Goal: Communication & Community: Answer question/provide support

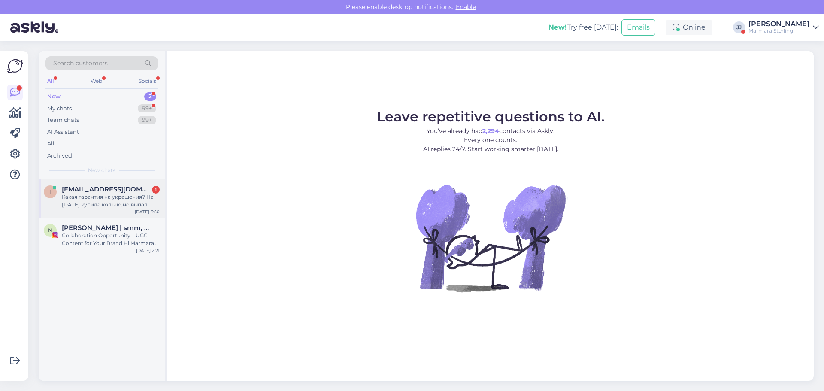
click at [102, 194] on div "Какая гарантия на украшения? На [DATE] купила кольцо,но выпал камушек" at bounding box center [111, 200] width 98 height 15
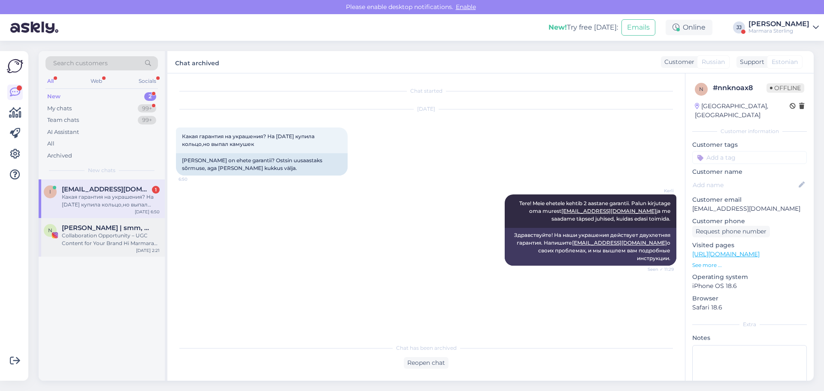
click at [99, 238] on div "Collaboration Opportunity – UGC Content for Your Brand Hi Marmara Sterling Team…" at bounding box center [111, 239] width 98 height 15
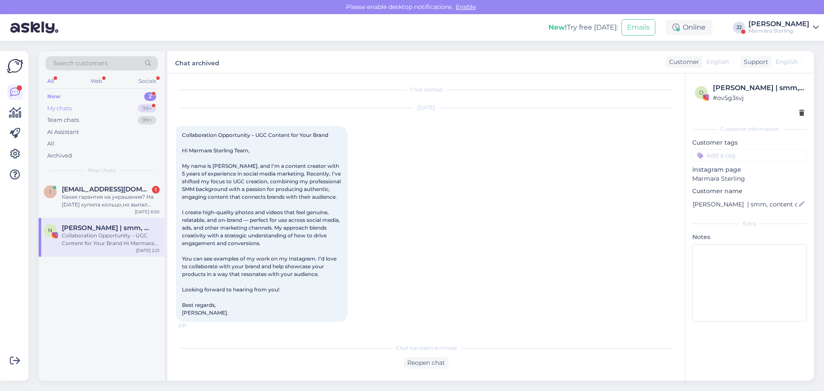
click at [74, 106] on div "My chats 99+" at bounding box center [101, 109] width 112 height 12
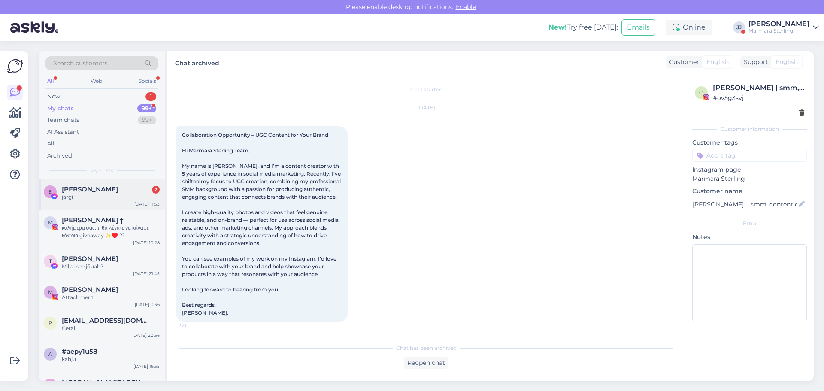
click at [86, 196] on div "järgi" at bounding box center [111, 197] width 98 height 8
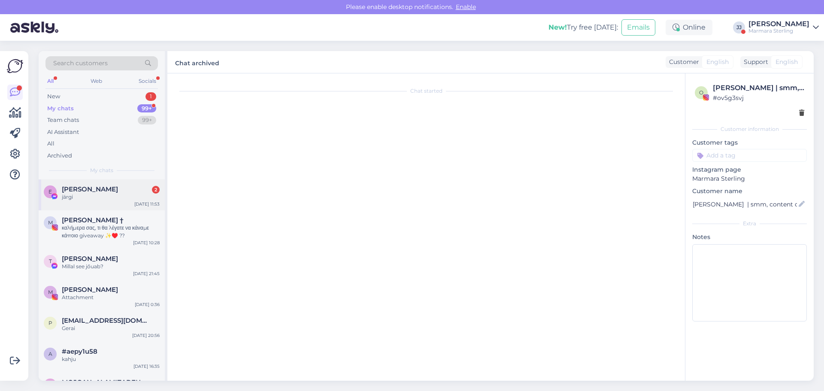
scroll to position [520, 0]
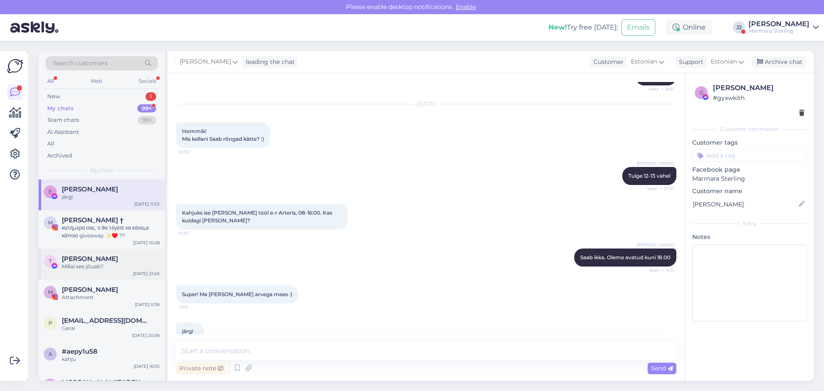
click at [83, 259] on span "[PERSON_NAME]" at bounding box center [90, 259] width 56 height 8
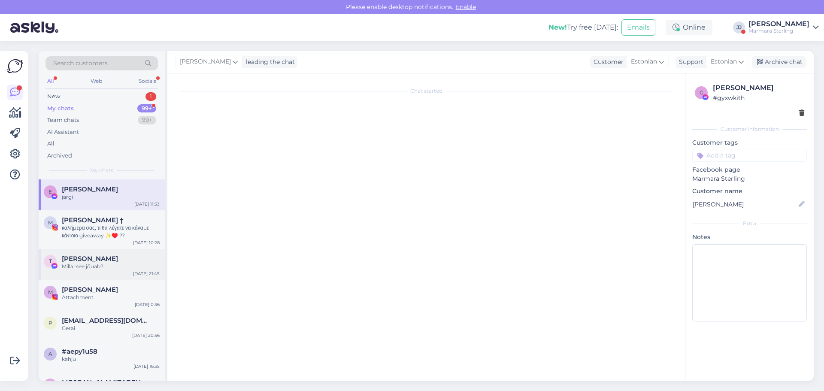
scroll to position [1125, 0]
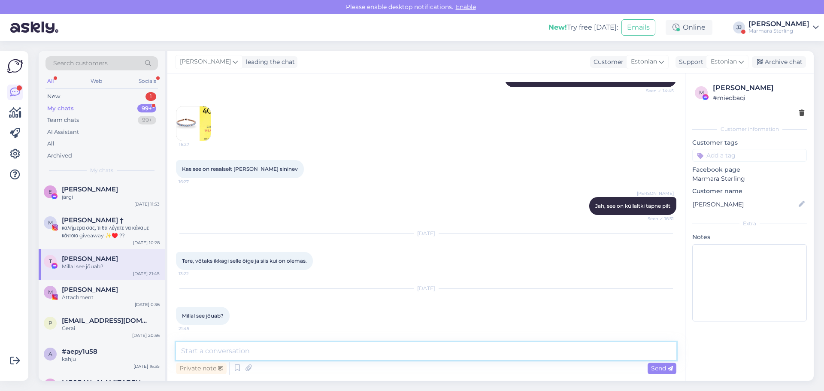
click at [251, 352] on textarea at bounding box center [426, 351] width 500 height 18
type textarea "Tere! [PERSON_NAME] 18 saaks meie poest kätte käevõru. Või siis saadame teile i…"
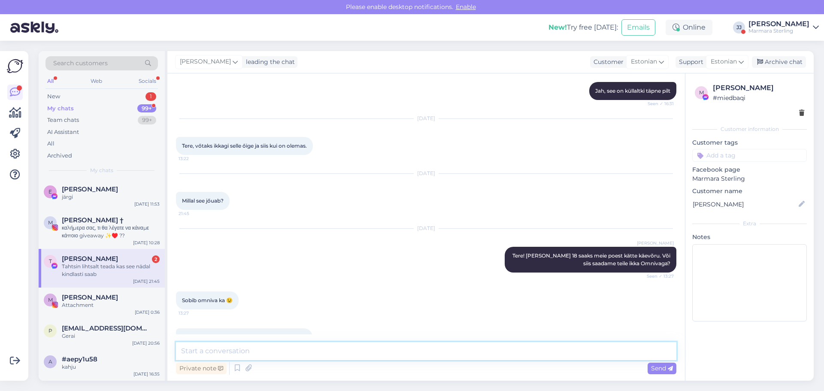
scroll to position [1261, 0]
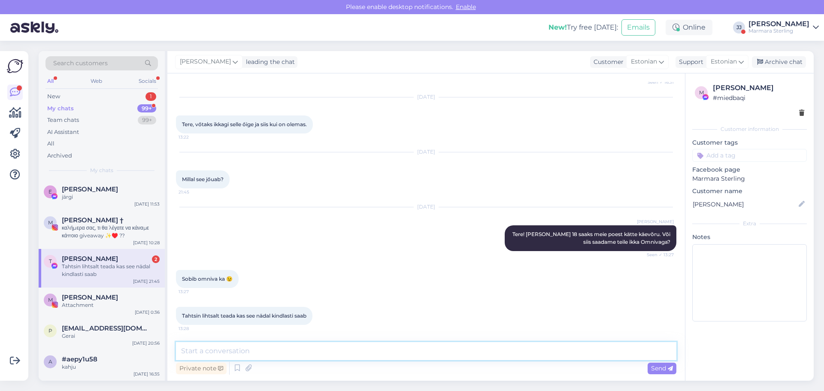
click at [251, 352] on textarea at bounding box center [426, 351] width 500 height 18
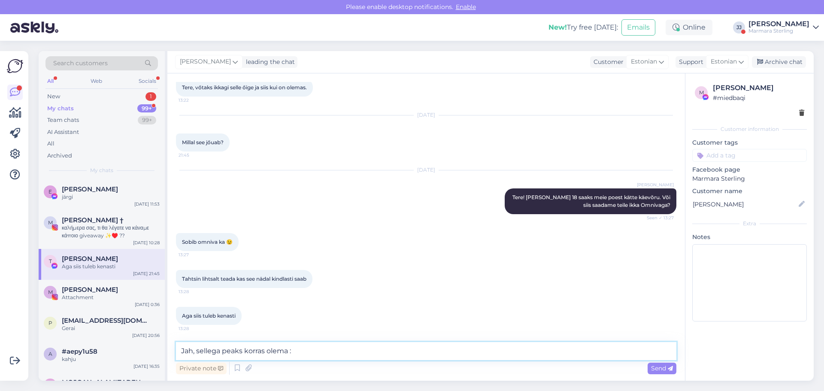
type textarea "Jah, sellega peaks korras olema :)"
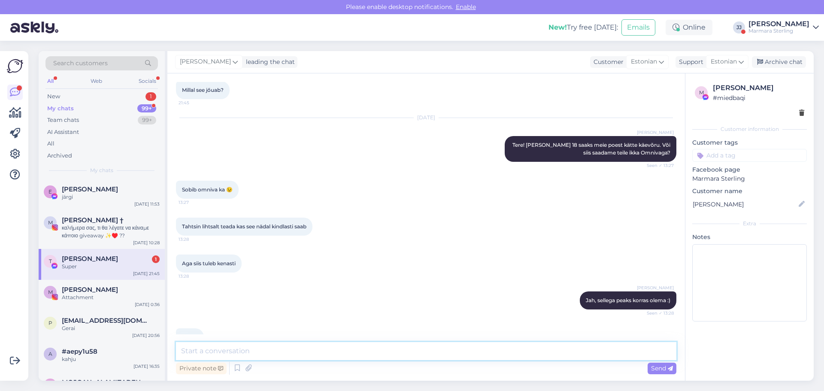
scroll to position [1372, 0]
